Goal: Task Accomplishment & Management: Complete application form

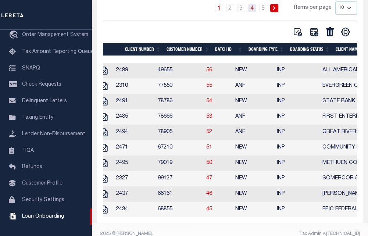
click at [255, 11] on link "4" at bounding box center [252, 8] width 8 height 8
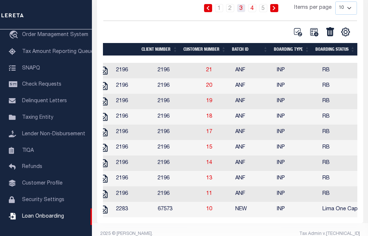
click at [242, 10] on link "3" at bounding box center [241, 8] width 8 height 8
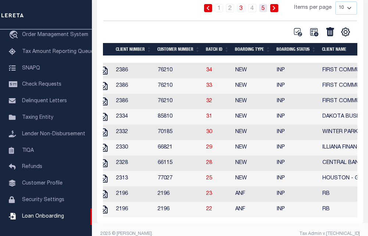
click at [263, 10] on link "5" at bounding box center [263, 8] width 8 height 8
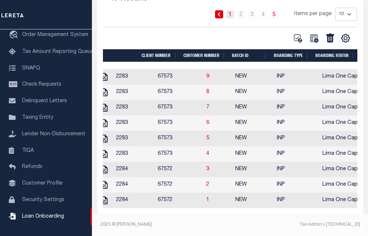
click at [230, 10] on link "1" at bounding box center [230, 14] width 8 height 8
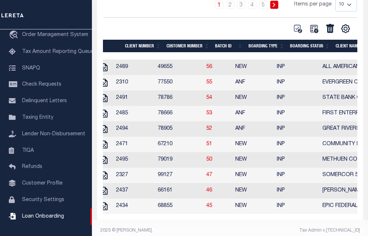
click at [217, 49] on th "Batch ID" at bounding box center [228, 46] width 33 height 13
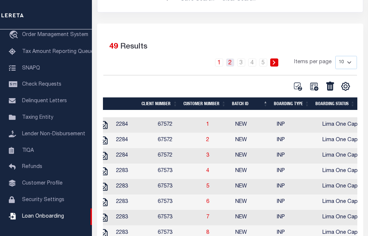
click at [232, 65] on link "2" at bounding box center [230, 63] width 8 height 8
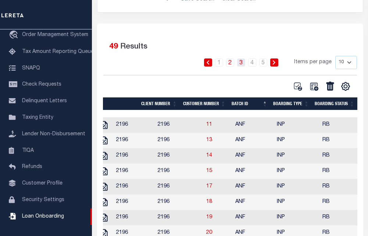
click at [241, 62] on link "3" at bounding box center [241, 63] width 8 height 8
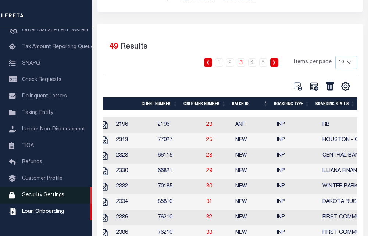
click at [29, 198] on span "Security Settings" at bounding box center [43, 195] width 42 height 5
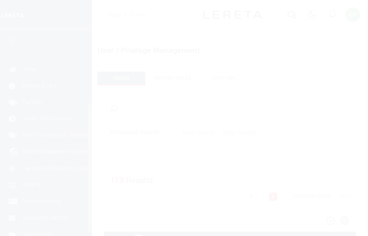
select select "100"
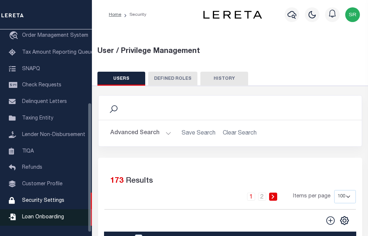
click at [29, 220] on span "Loan Onboarding" at bounding box center [43, 217] width 42 height 5
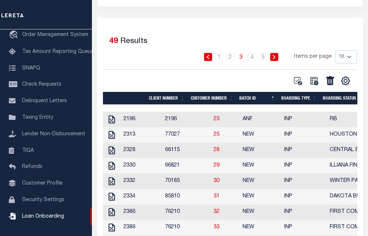
scroll to position [110, 0]
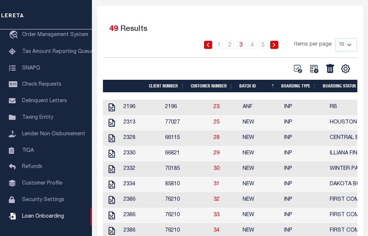
click at [252, 91] on th "Batch ID" at bounding box center [258, 86] width 42 height 13
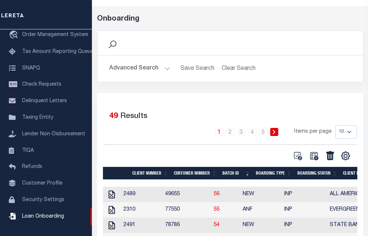
scroll to position [19, 0]
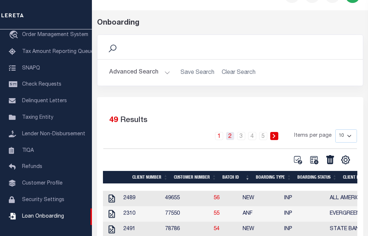
click at [233, 135] on link "2" at bounding box center [230, 136] width 8 height 8
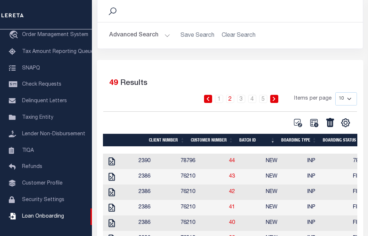
scroll to position [56, 0]
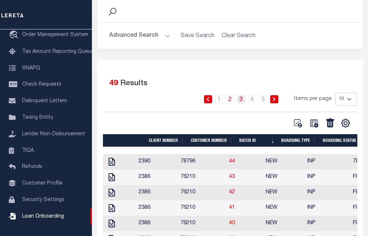
click at [244, 98] on link "3" at bounding box center [241, 99] width 8 height 8
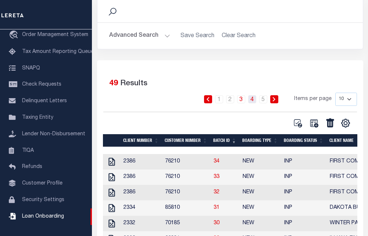
click at [257, 100] on link "4" at bounding box center [252, 99] width 8 height 8
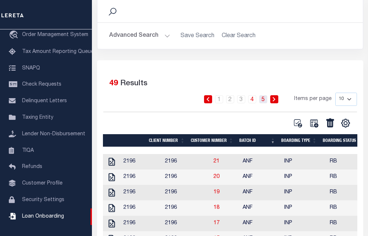
click at [266, 99] on link "5" at bounding box center [263, 99] width 8 height 8
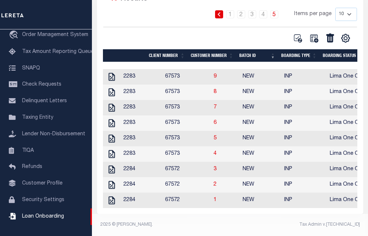
scroll to position [77, 0]
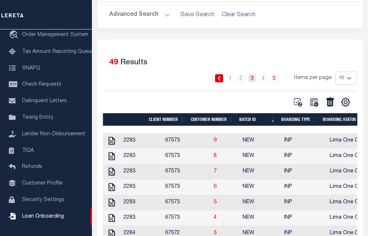
click at [252, 81] on link "3" at bounding box center [252, 78] width 8 height 8
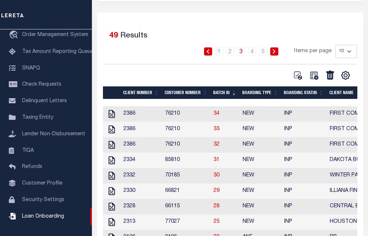
scroll to position [151, 0]
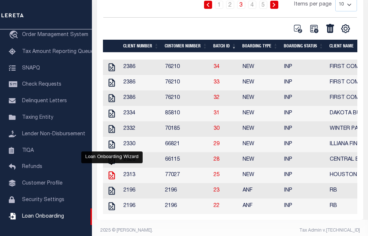
click at [110, 180] on icon at bounding box center [112, 176] width 10 height 10
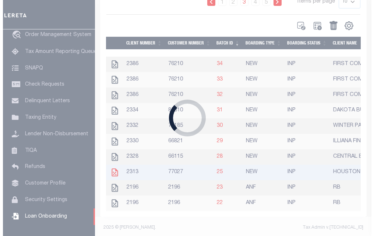
scroll to position [148, 0]
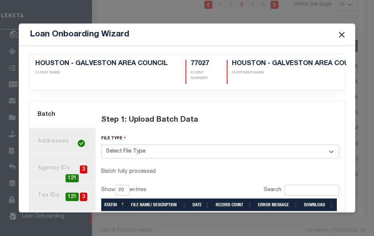
click at [136, 148] on select "Select File Type Lereta Lereta Conversion Zip" at bounding box center [220, 152] width 238 height 14
click at [219, 121] on div "Step 1: Upload Batch Data" at bounding box center [220, 120] width 238 height 29
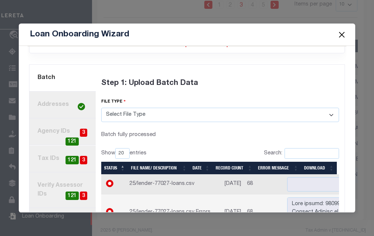
scroll to position [74, 0]
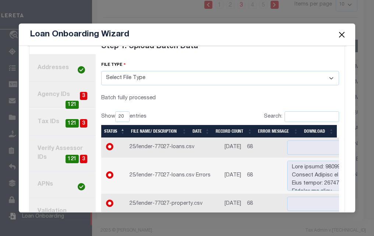
click at [63, 66] on link "2. Addresses" at bounding box center [62, 68] width 66 height 27
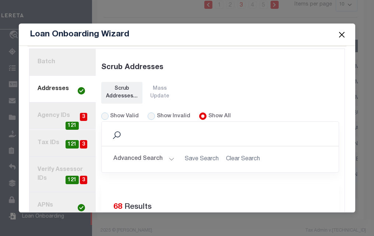
scroll to position [16, 0]
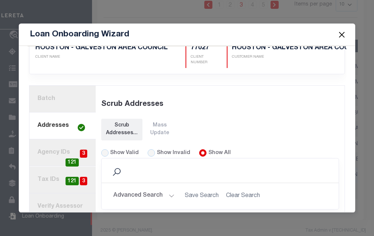
click at [151, 121] on div "Scrub Addresses... Mass Update" at bounding box center [137, 130] width 72 height 22
click at [129, 124] on div "Scrub Addresses..." at bounding box center [122, 129] width 32 height 15
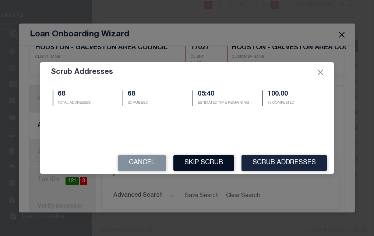
click at [216, 165] on button "Skip Scrub" at bounding box center [203, 163] width 61 height 16
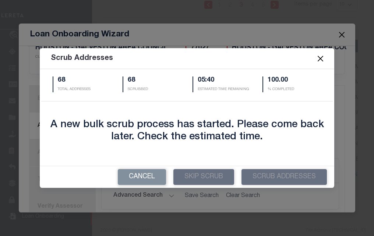
click at [318, 62] on button "Close" at bounding box center [321, 59] width 10 height 10
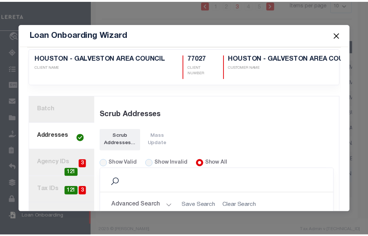
scroll to position [0, 0]
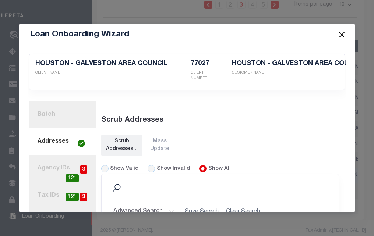
click at [343, 35] on button "Close" at bounding box center [342, 35] width 10 height 10
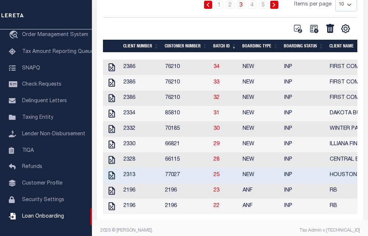
click at [184, 45] on th "Customer Number" at bounding box center [186, 46] width 49 height 13
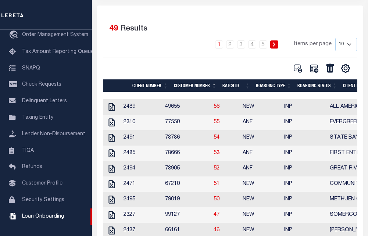
scroll to position [166, 0]
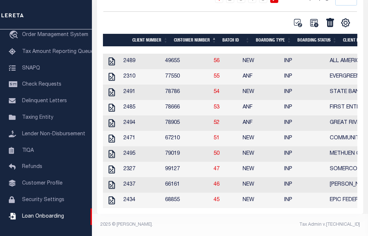
click at [146, 34] on th "Client Number" at bounding box center [151, 40] width 42 height 13
click at [142, 34] on th "Client Number" at bounding box center [151, 40] width 42 height 13
click at [165, 34] on th "Client Number" at bounding box center [151, 40] width 42 height 13
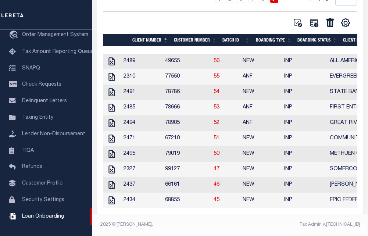
click at [212, 34] on th "Customer Number" at bounding box center [195, 40] width 49 height 13
drag, startPoint x: 174, startPoint y: 209, endPoint x: 201, endPoint y: 212, distance: 26.6
click at [217, 205] on div "1 Selected 49 Results 1 2 3 4 5 Items per page 10 25 50 100" at bounding box center [230, 87] width 266 height 254
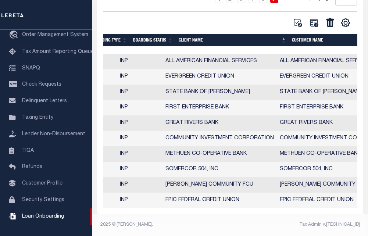
scroll to position [0, 171]
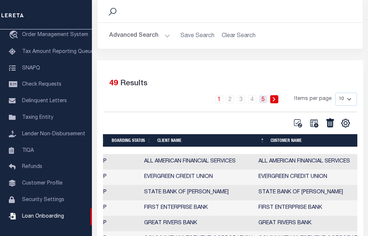
click at [263, 101] on link "5" at bounding box center [263, 99] width 8 height 8
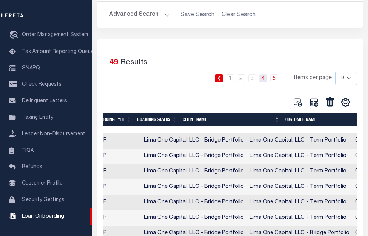
click at [266, 78] on link "4" at bounding box center [263, 78] width 8 height 8
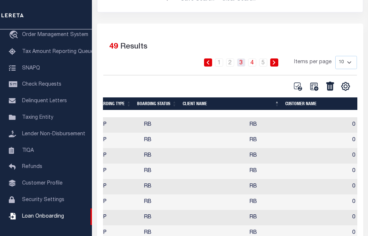
click at [244, 64] on link "3" at bounding box center [241, 63] width 8 height 8
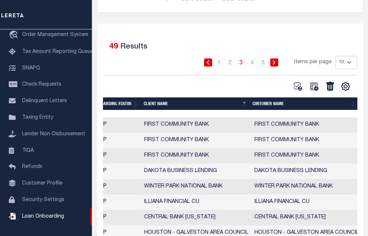
drag, startPoint x: 208, startPoint y: 113, endPoint x: 180, endPoint y: 114, distance: 27.6
click at [180, 114] on div at bounding box center [230, 113] width 255 height 7
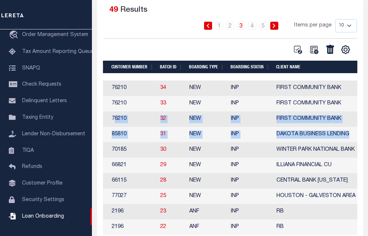
drag, startPoint x: 113, startPoint y: 121, endPoint x: 345, endPoint y: 138, distance: 232.5
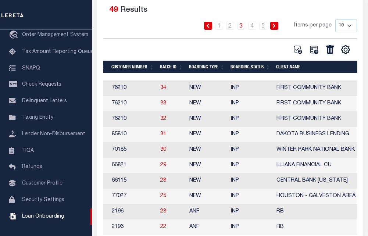
click at [111, 117] on td "76210" at bounding box center [133, 119] width 49 height 15
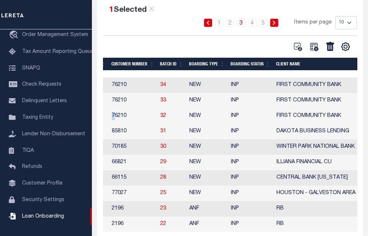
scroll to position [0, 51]
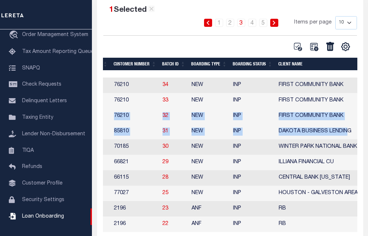
drag, startPoint x: 107, startPoint y: 118, endPoint x: 327, endPoint y: 141, distance: 220.9
click at [111, 135] on td "85810" at bounding box center [135, 131] width 49 height 15
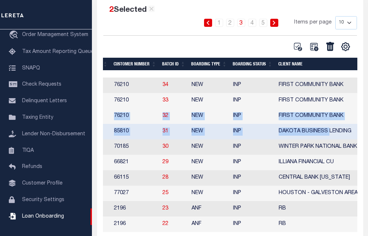
click at [106, 134] on td "2334" at bounding box center [91, 131] width 42 height 15
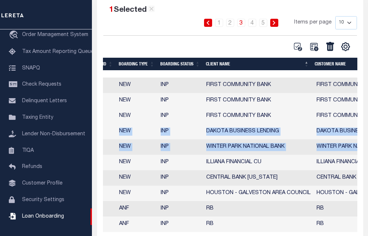
scroll to position [0, 149]
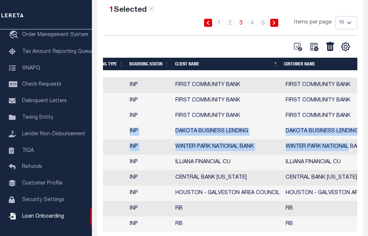
drag, startPoint x: 105, startPoint y: 134, endPoint x: 346, endPoint y: 148, distance: 241.1
click at [346, 148] on tbody "2386 76210 34 NEW INP FIRST COMMUNITY BANK FIRST COMMUNITY BANK 0 Page 3 - 2608…" at bounding box center [311, 155] width 726 height 155
copy tbody "85810 31 NEW INP DAKOTA BUSINESS LENDING DAKOTA BUSINESS LENDING 0 G1 21082025 …"
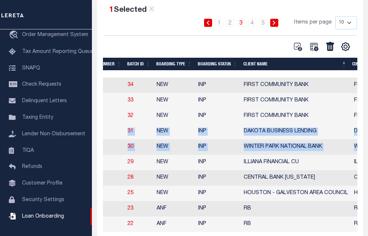
scroll to position [0, 57]
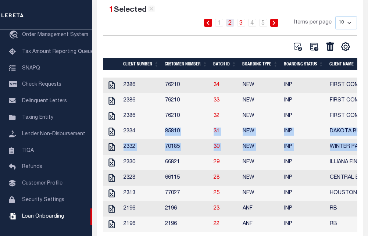
click at [231, 23] on link "2" at bounding box center [230, 23] width 8 height 8
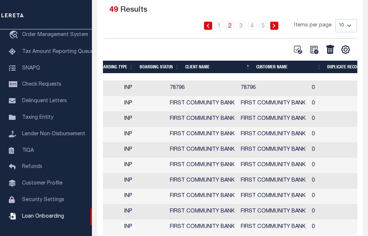
scroll to position [0, 198]
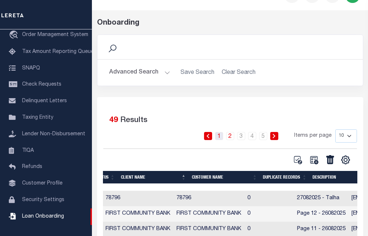
click at [223, 139] on link "1" at bounding box center [219, 136] width 8 height 8
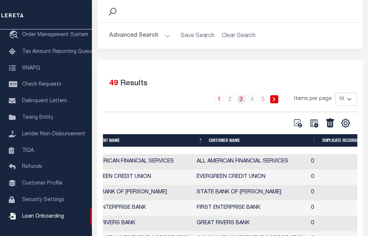
click at [242, 100] on link "3" at bounding box center [241, 99] width 8 height 8
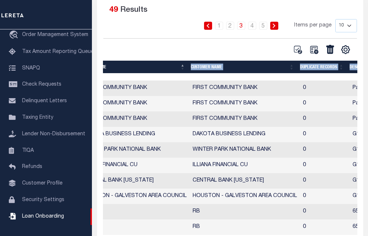
drag, startPoint x: 217, startPoint y: 76, endPoint x: 142, endPoint y: 73, distance: 74.4
click at [132, 74] on div "Client Number Customer Number Batch ID Boarding Type Boarding Status Client Nam…" at bounding box center [230, 148] width 255 height 174
click at [122, 77] on div at bounding box center [230, 76] width 255 height 7
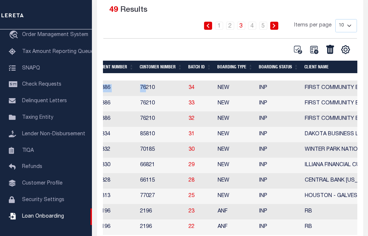
drag, startPoint x: 145, startPoint y: 82, endPoint x: 120, endPoint y: 81, distance: 25.0
click at [120, 81] on div "Client Number Customer Number Batch ID Boarding Type Boarding Status Client Nam…" at bounding box center [230, 148] width 255 height 174
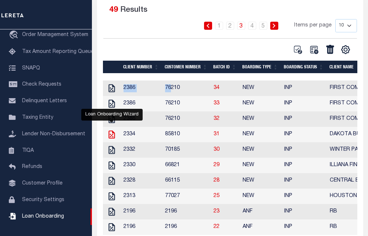
click at [114, 135] on icon at bounding box center [112, 135] width 6 height 8
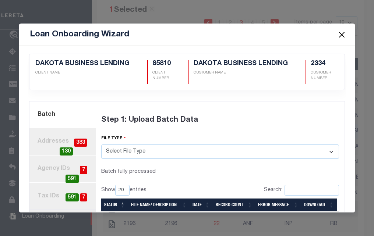
click at [60, 141] on link "2. Addresses 383 130" at bounding box center [62, 141] width 66 height 27
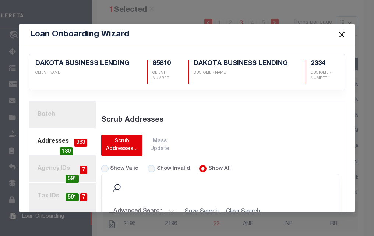
click at [119, 142] on div "Scrub Addresses..." at bounding box center [122, 145] width 32 height 15
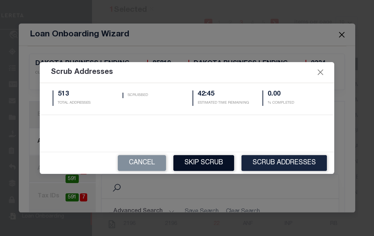
click at [209, 162] on button "Skip Scrub" at bounding box center [203, 163] width 61 height 16
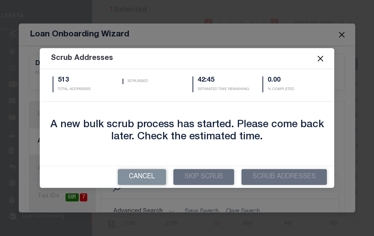
click at [321, 60] on button "Close" at bounding box center [321, 59] width 10 height 10
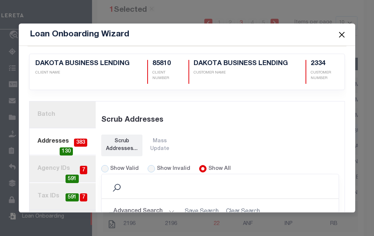
click at [339, 36] on button "Close" at bounding box center [342, 35] width 10 height 10
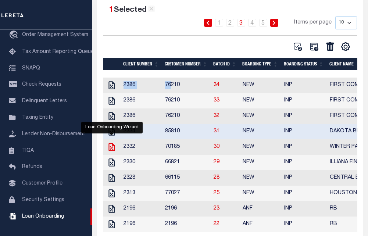
click at [112, 151] on icon "" at bounding box center [112, 147] width 6 height 8
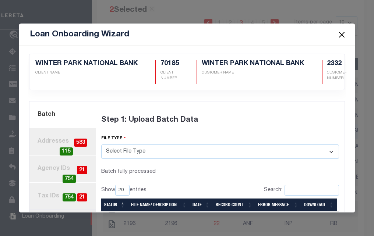
click at [81, 141] on span "583" at bounding box center [80, 143] width 13 height 8
radio input "true"
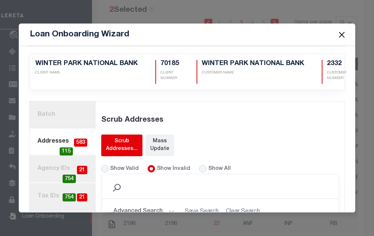
click at [113, 144] on div "Scrub Addresses..." at bounding box center [122, 145] width 32 height 15
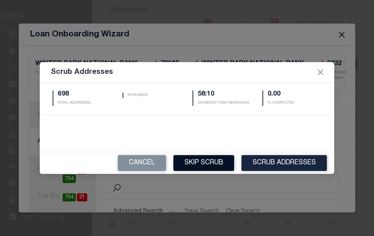
click at [217, 167] on button "Skip Scrub" at bounding box center [203, 163] width 61 height 16
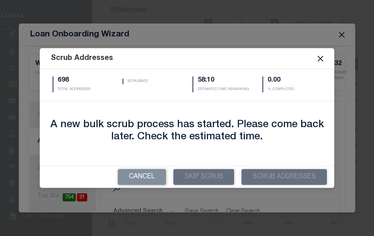
click at [324, 57] on button "Close" at bounding box center [321, 59] width 10 height 10
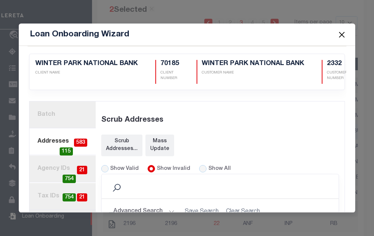
click at [344, 33] on button "Close" at bounding box center [342, 35] width 10 height 10
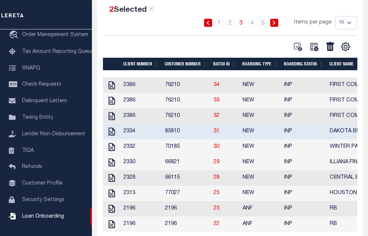
click at [128, 133] on td "2334" at bounding box center [142, 131] width 42 height 15
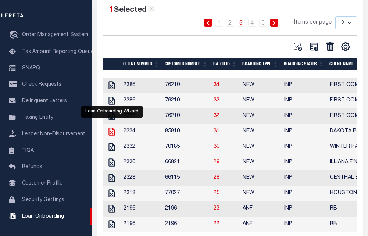
click at [114, 134] on icon at bounding box center [112, 132] width 6 height 8
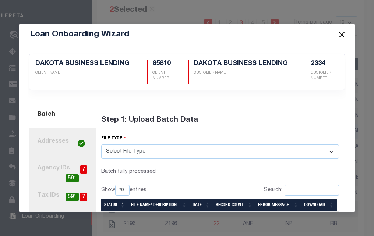
click at [80, 142] on img at bounding box center [81, 143] width 7 height 7
radio input "true"
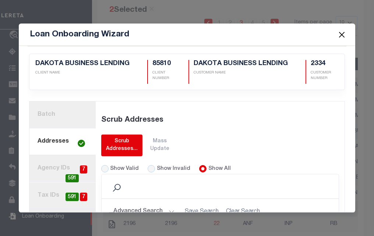
click at [110, 141] on div "Scrub Addresses..." at bounding box center [122, 145] width 32 height 15
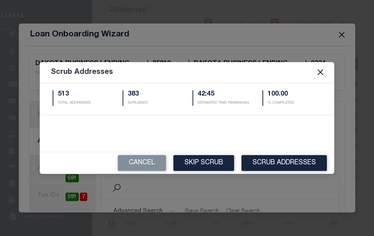
click at [324, 72] on button "Close" at bounding box center [321, 73] width 10 height 10
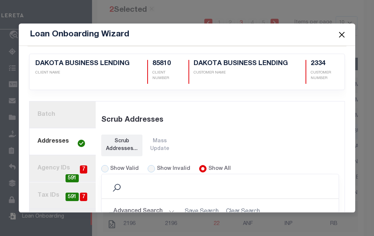
click at [32, 38] on h5 "Loan Onboarding Wizard" at bounding box center [79, 34] width 99 height 10
click at [340, 38] on button "Close" at bounding box center [342, 35] width 10 height 10
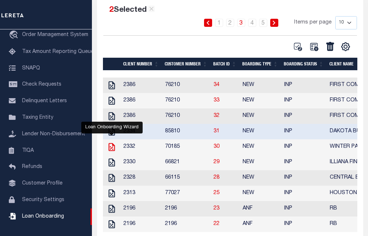
click at [110, 151] on icon "" at bounding box center [112, 147] width 10 height 10
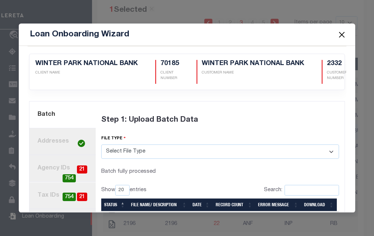
click at [79, 140] on img at bounding box center [81, 143] width 7 height 7
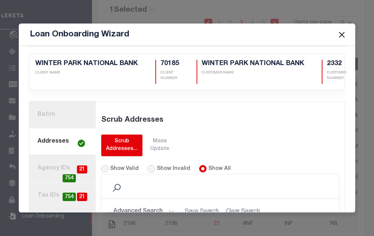
click at [118, 145] on div "Scrub Addresses..." at bounding box center [122, 145] width 32 height 15
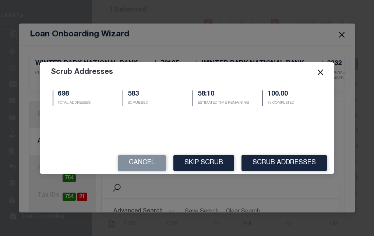
click at [319, 73] on button "Close" at bounding box center [321, 73] width 10 height 10
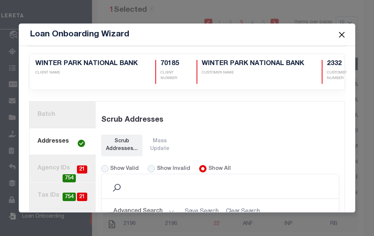
click at [343, 33] on button "Close" at bounding box center [342, 35] width 10 height 10
